Goal: Transaction & Acquisition: Purchase product/service

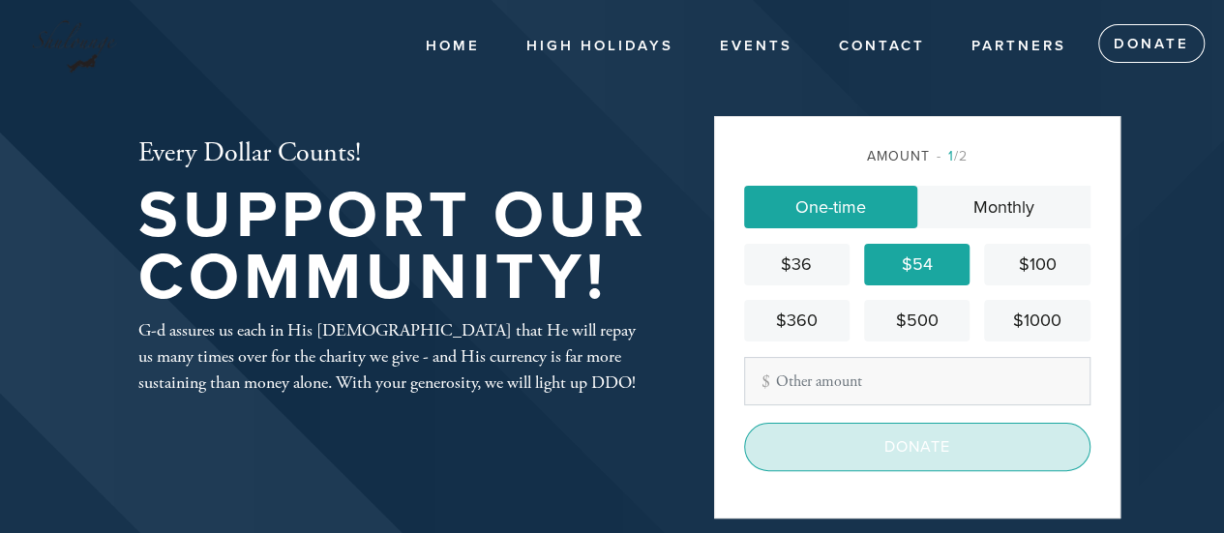
click at [908, 431] on input "Donate" at bounding box center [917, 447] width 346 height 48
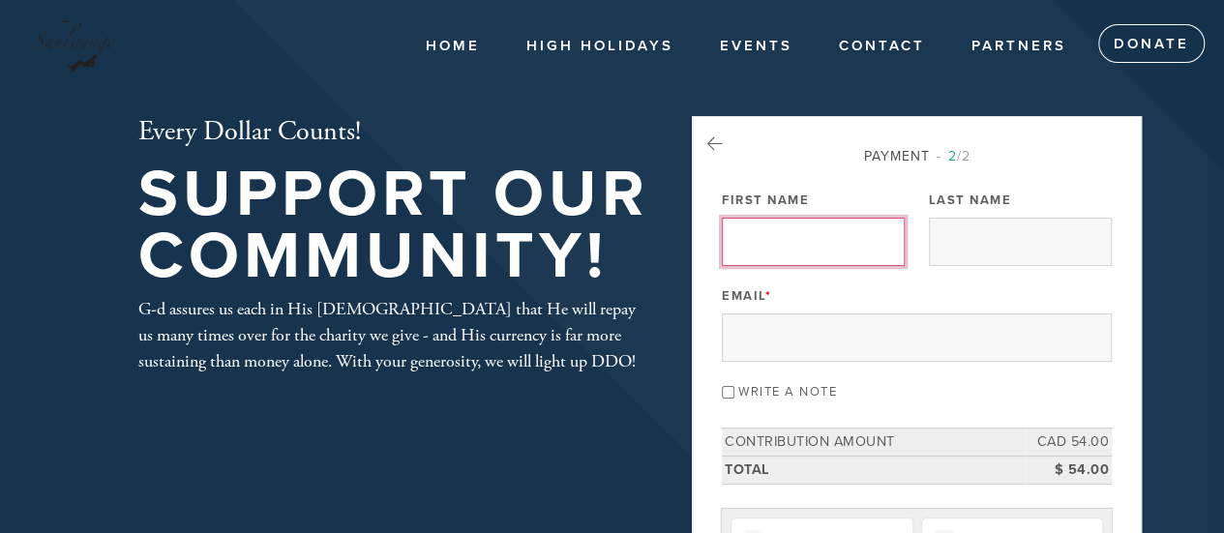
click at [806, 241] on input "First Name" at bounding box center [813, 242] width 183 height 48
click at [828, 245] on input "First Name" at bounding box center [813, 242] width 183 height 48
type input "[PERSON_NAME]"
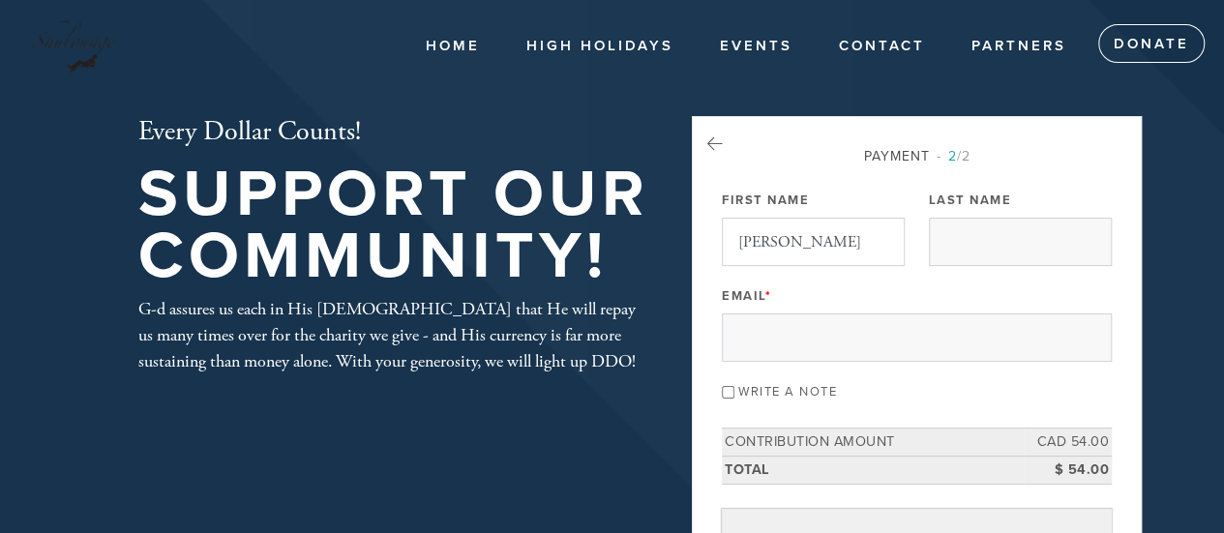
type input "[PERSON_NAME]"
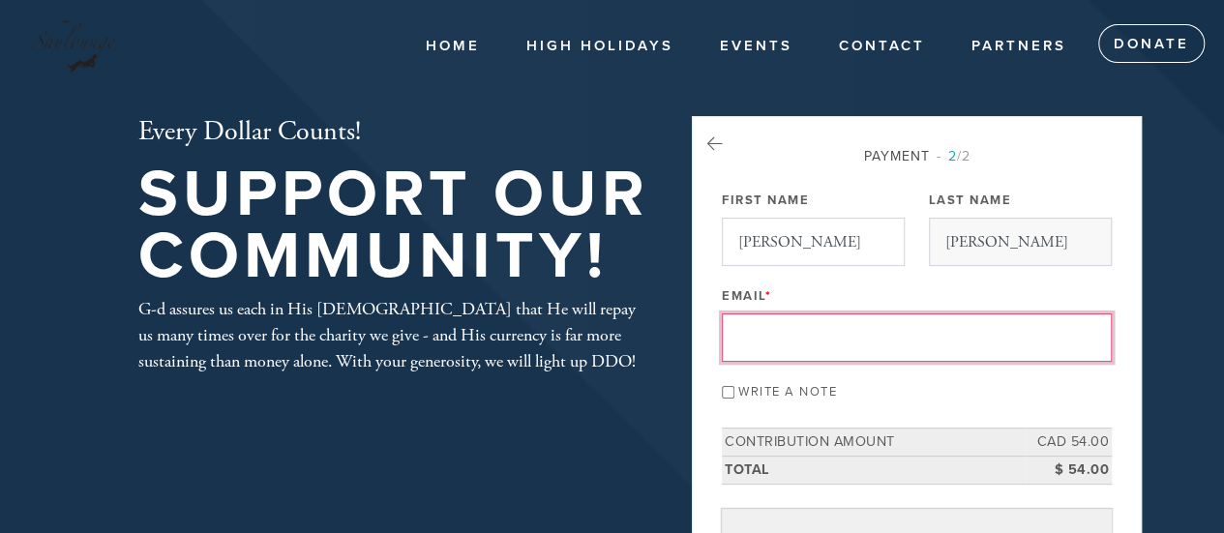
type input "[PERSON_NAME][EMAIL_ADDRESS][DOMAIN_NAME]"
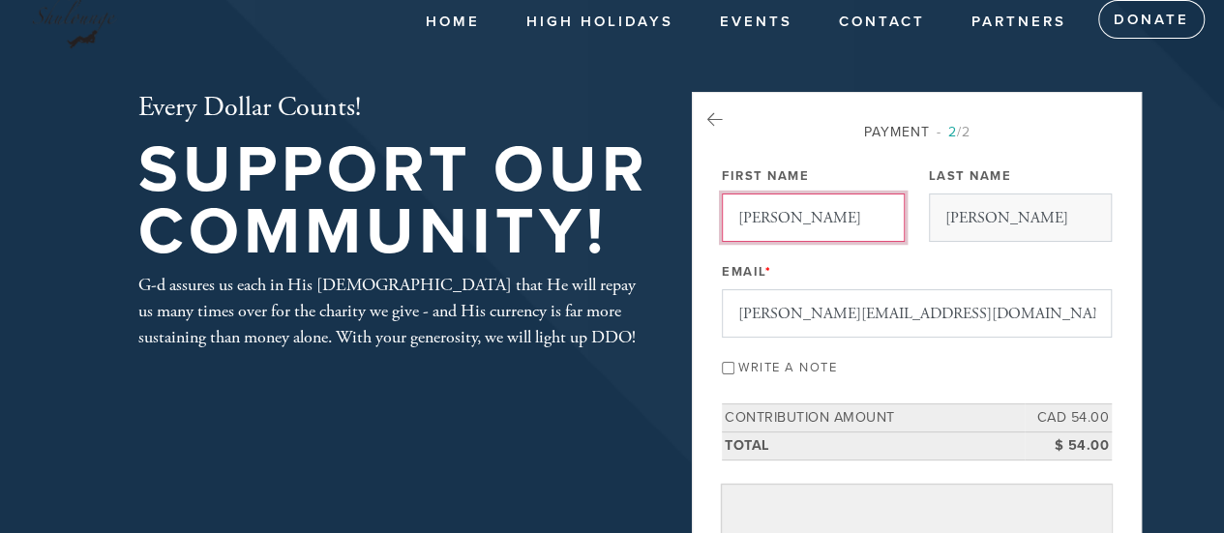
scroll to position [97, 0]
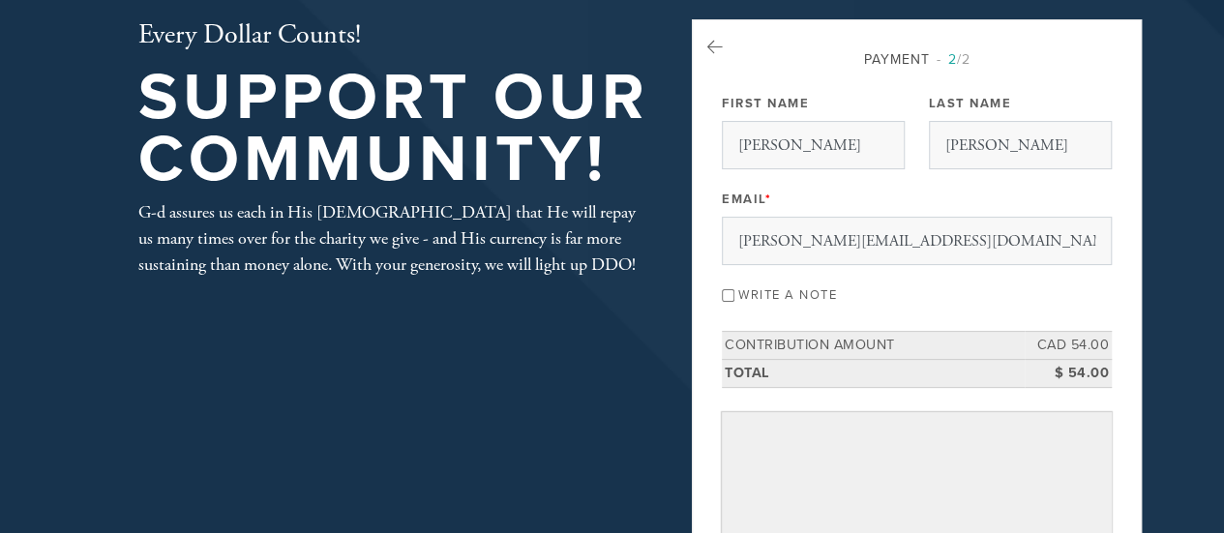
click at [734, 295] on input "Write a note" at bounding box center [728, 295] width 13 height 13
checkbox input "true"
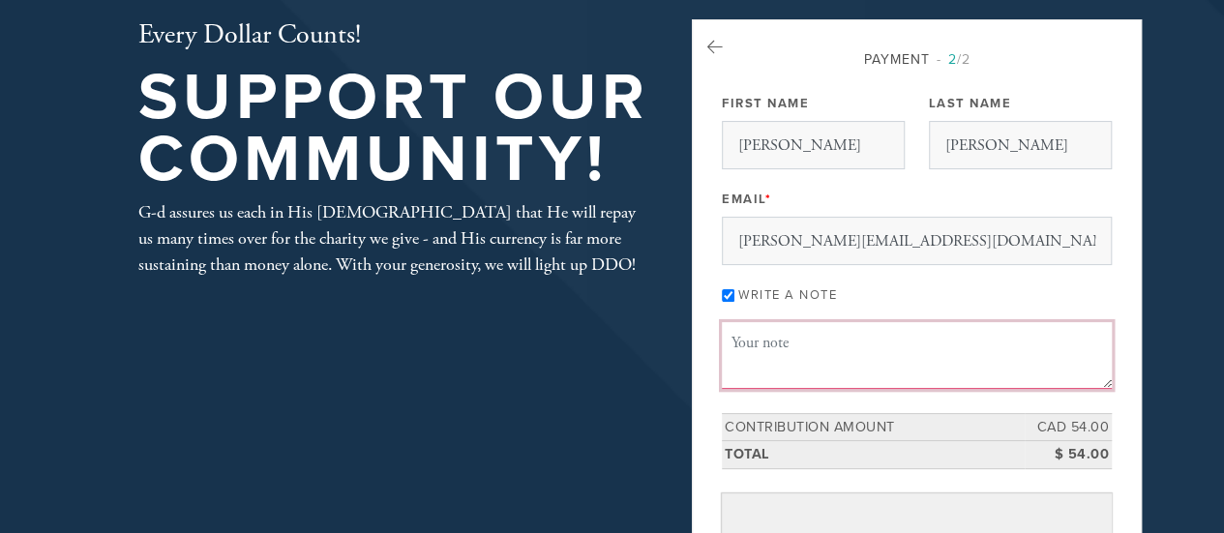
click at [767, 354] on textarea "Message or dedication" at bounding box center [917, 355] width 390 height 66
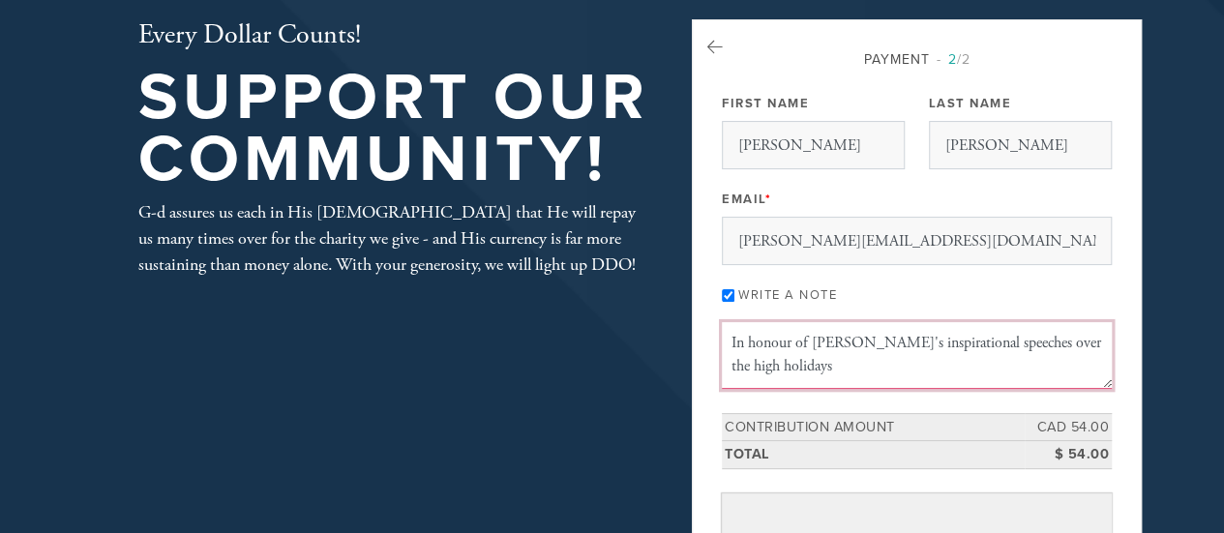
type textarea "In honour of [PERSON_NAME]'s inspirational speeches over the high holidays"
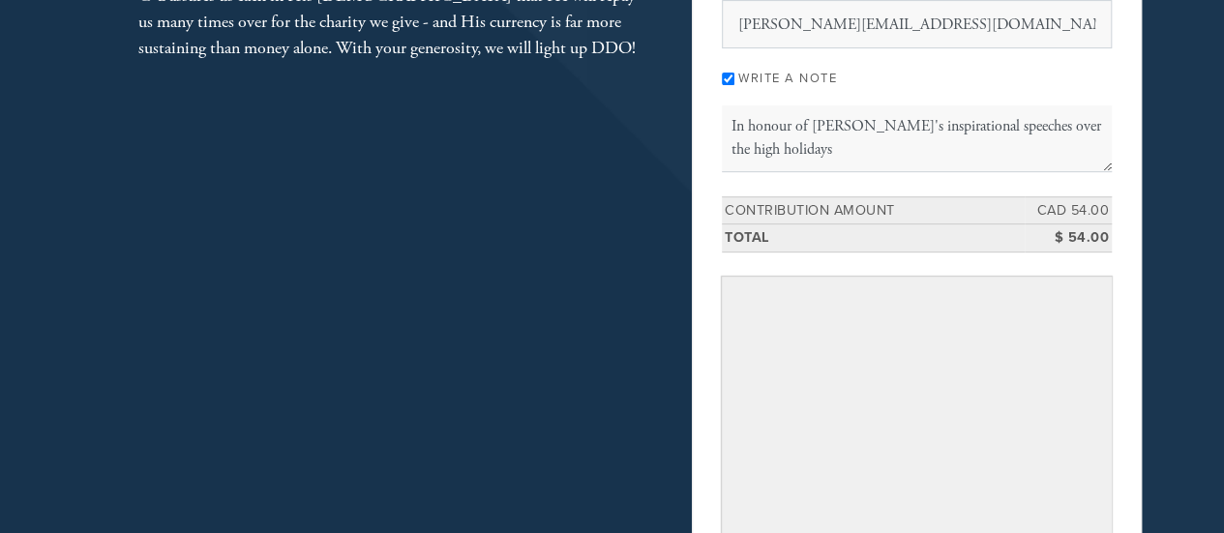
scroll to position [663, 0]
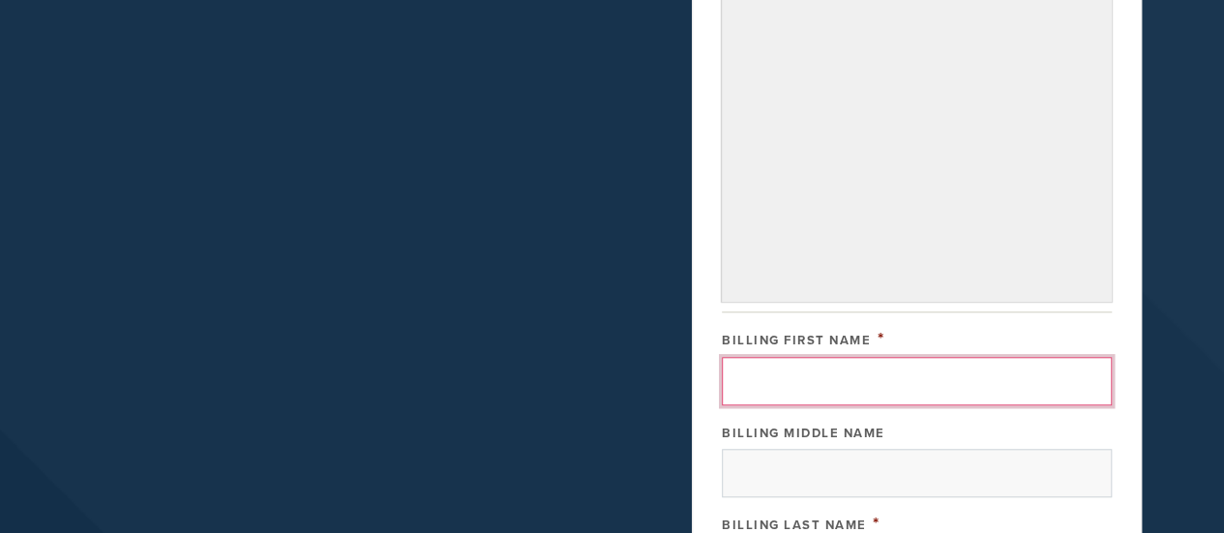
click at [902, 357] on input "Billing First Name" at bounding box center [917, 381] width 390 height 48
type input "[PERSON_NAME]"
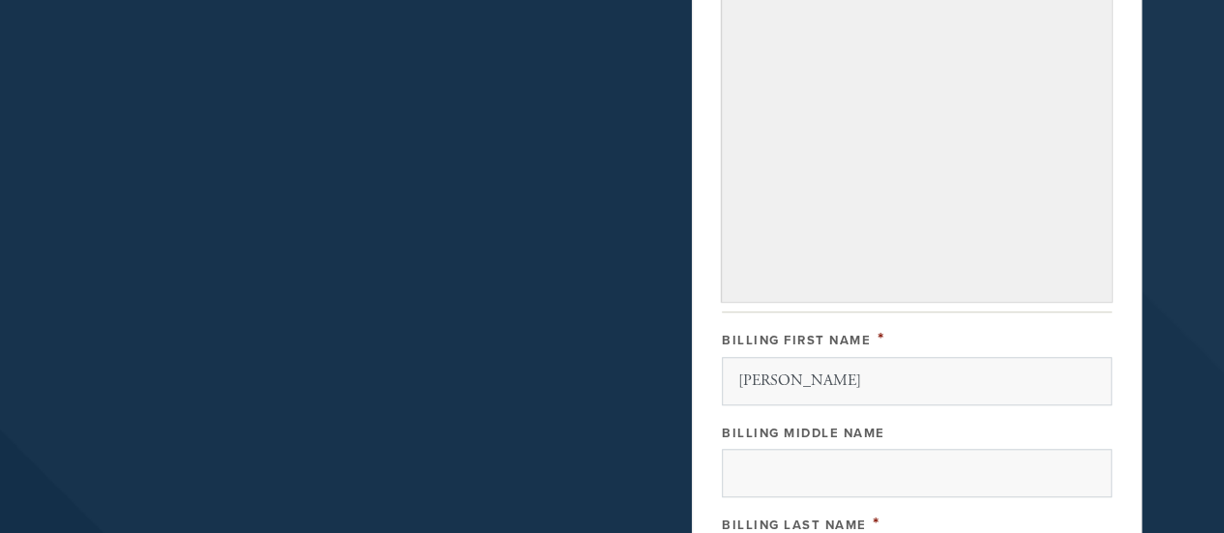
type input "[PERSON_NAME]"
type input "[STREET_ADDRESS]"
type input "[PERSON_NAME] des Ormeaux"
type input "[GEOGRAPHIC_DATA]"
type input "QC"
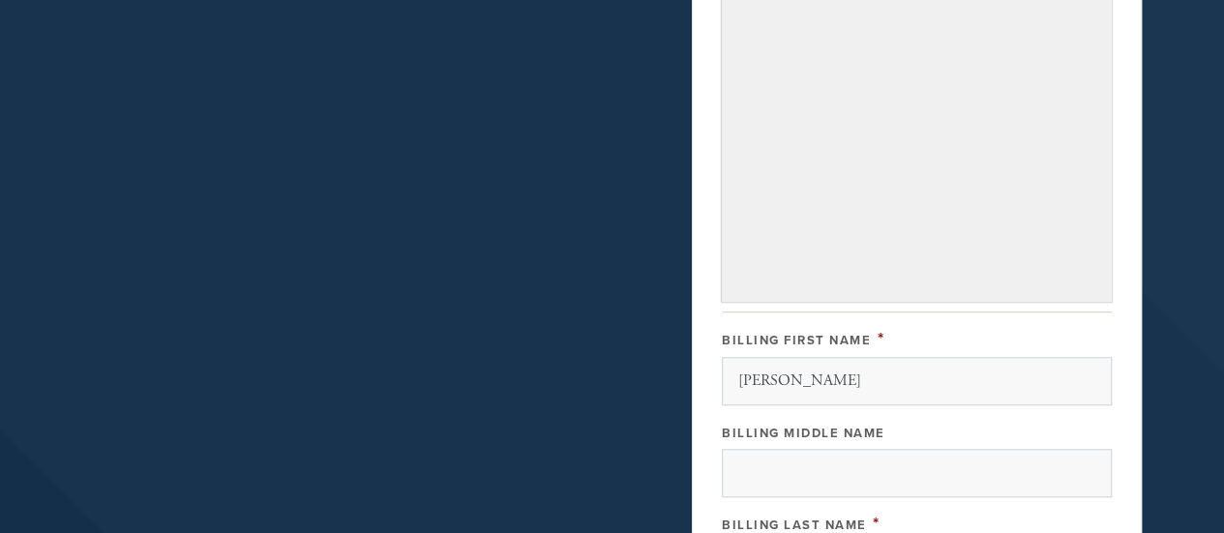
type input "H9B 2G6"
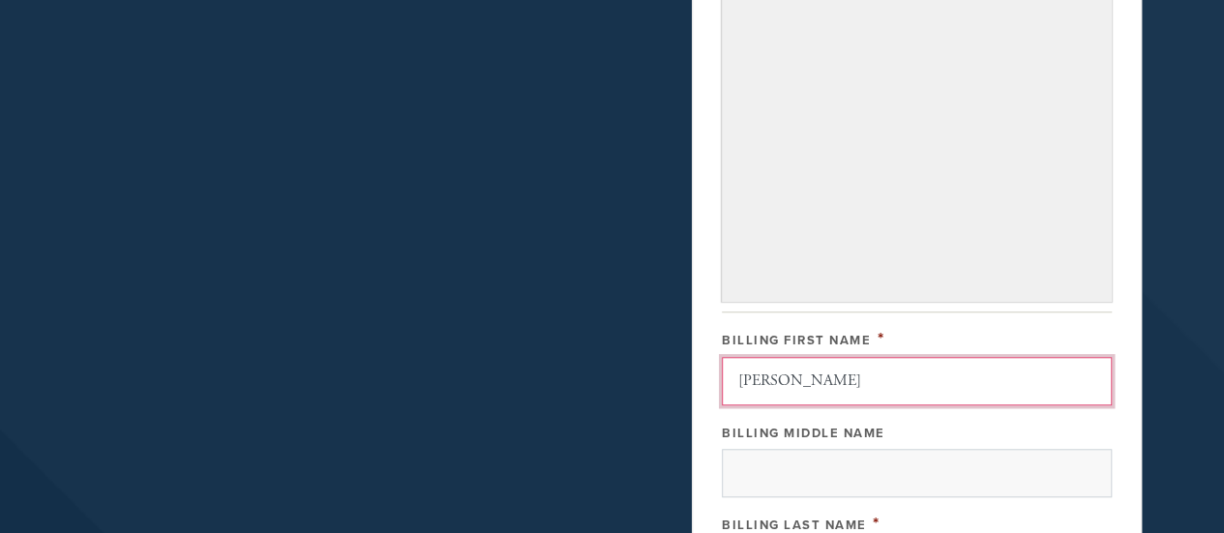
scroll to position [1182, 0]
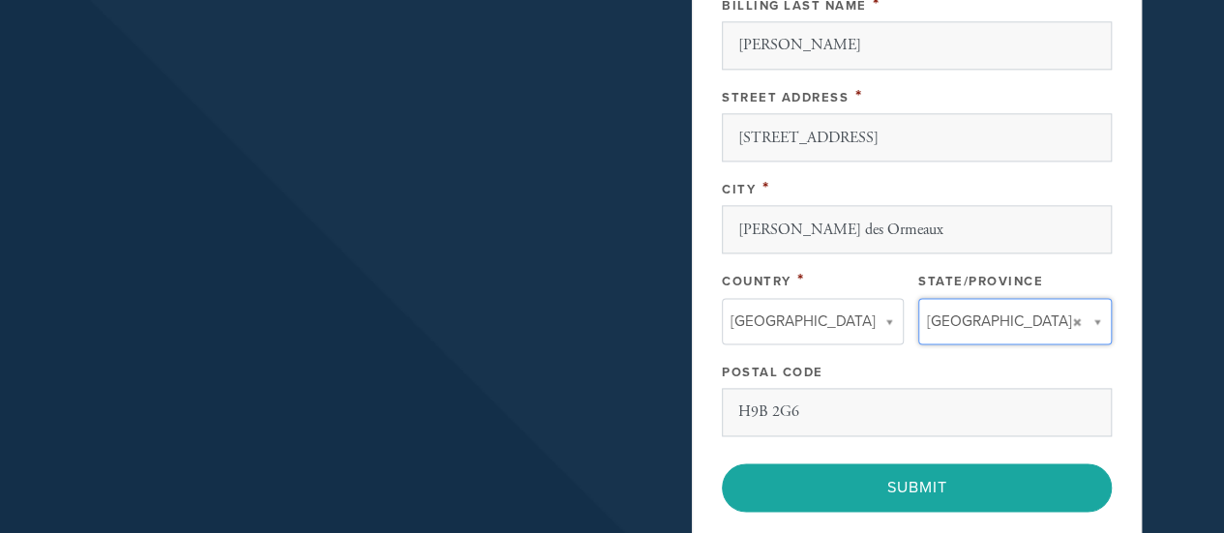
type input "QC"
type input "[GEOGRAPHIC_DATA]"
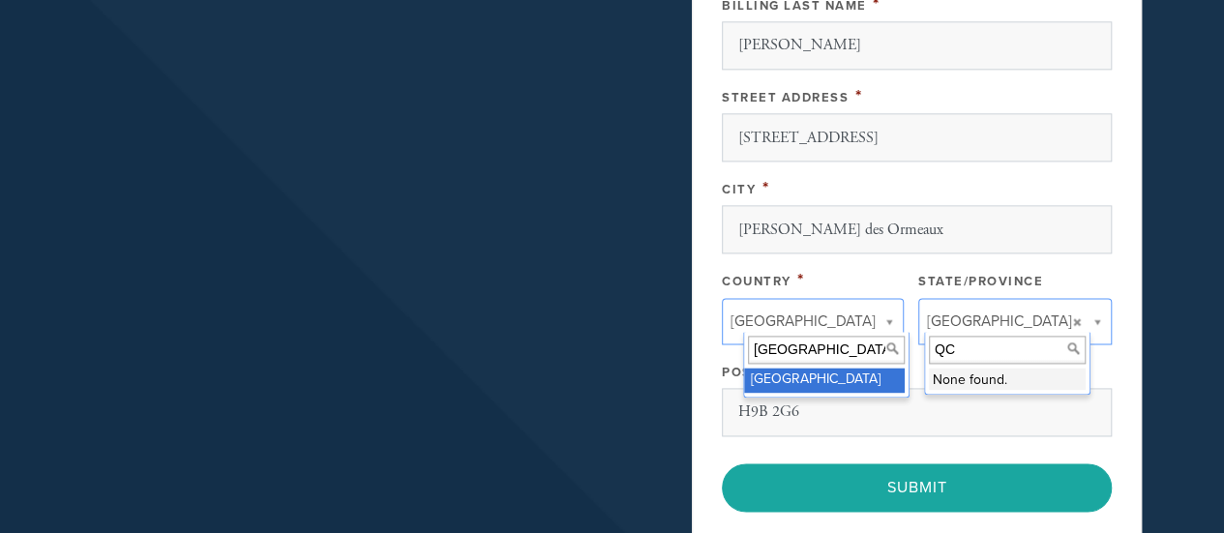
click at [968, 349] on input "QC" at bounding box center [1007, 350] width 157 height 28
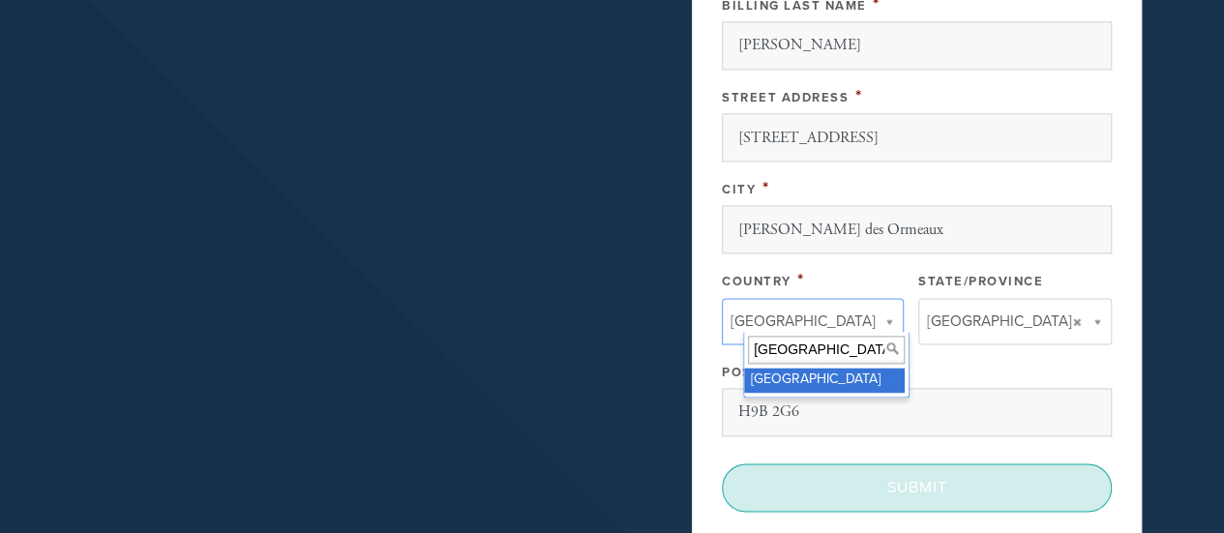
click at [937, 468] on input "Submit" at bounding box center [917, 487] width 390 height 48
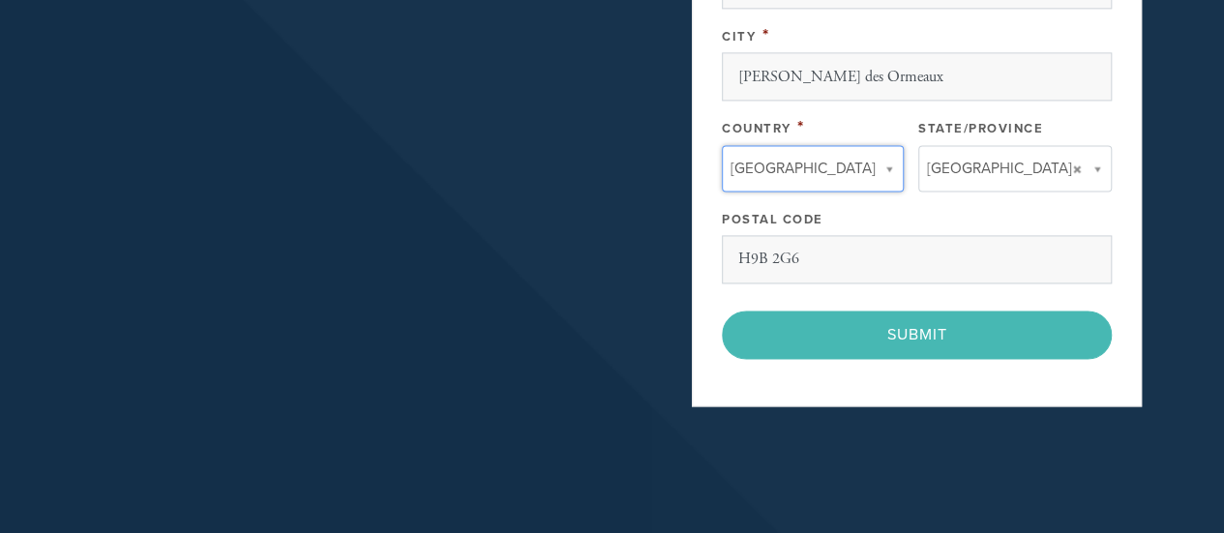
scroll to position [1376, 0]
